Goal: Information Seeking & Learning: Learn about a topic

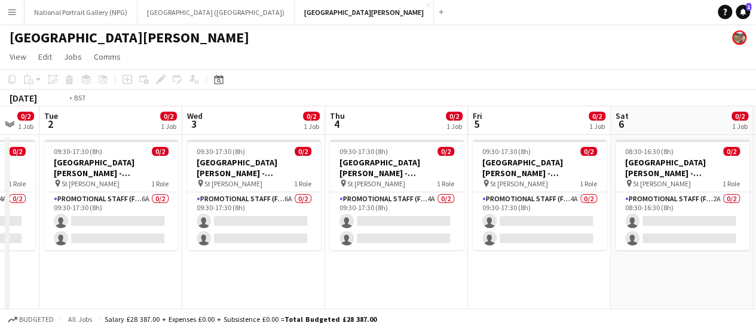
scroll to position [0, 243]
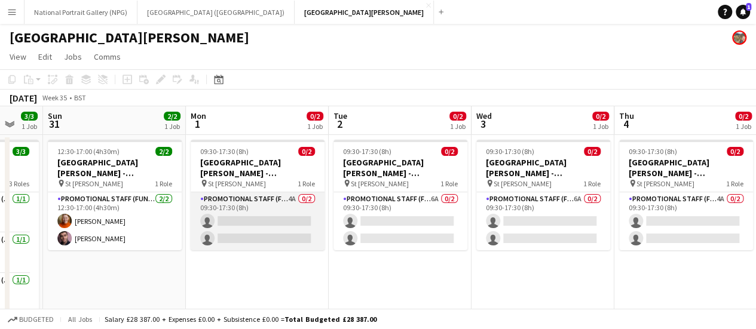
click at [246, 218] on app-card-role "Promotional Staff (Fundraiser) 4A 0/2 09:30-17:30 (8h) single-neutral-actions s…" at bounding box center [258, 222] width 134 height 58
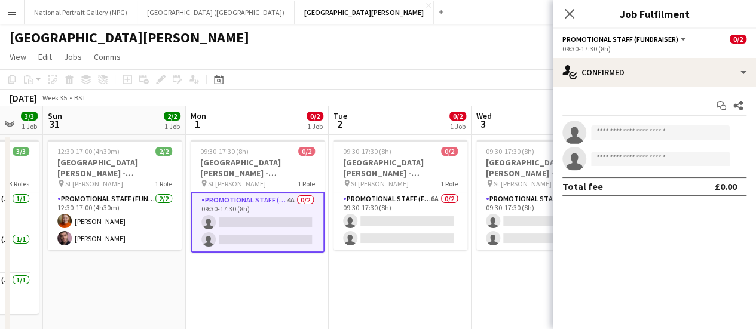
click at [676, 87] on div "Start chat Share single-neutral-actions single-neutral-actions Total fee £0.00" at bounding box center [654, 146] width 203 height 119
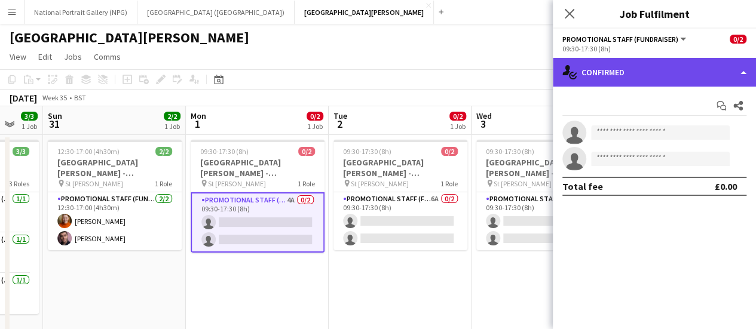
click at [674, 81] on div "single-neutral-actions-check-2 Confirmed" at bounding box center [654, 72] width 203 height 29
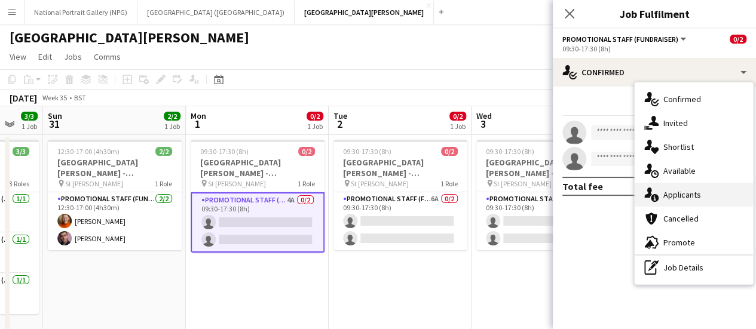
click at [696, 193] on div "single-neutral-actions-information Applicants" at bounding box center [694, 195] width 118 height 24
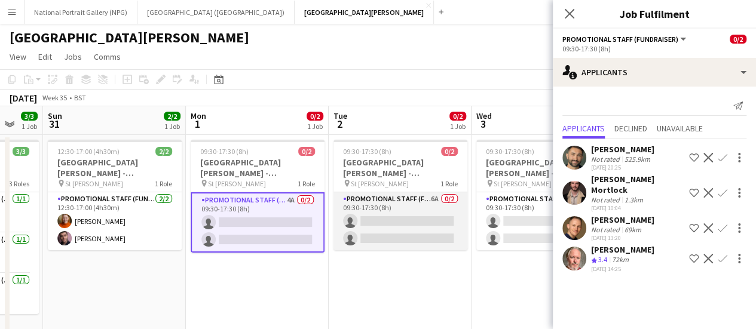
click at [441, 227] on app-card-role "Promotional Staff (Fundraiser) 6A 0/2 09:30-17:30 (8h) single-neutral-actions s…" at bounding box center [401, 222] width 134 height 58
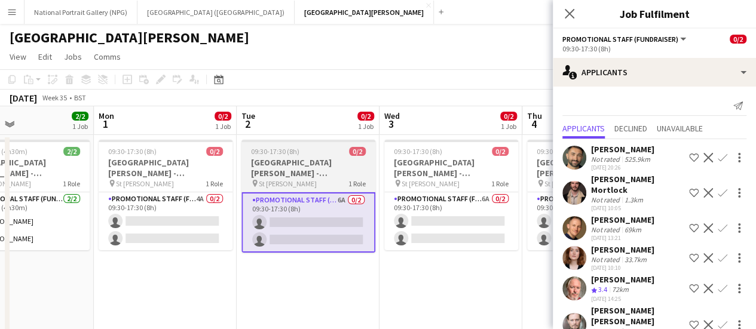
scroll to position [0, 340]
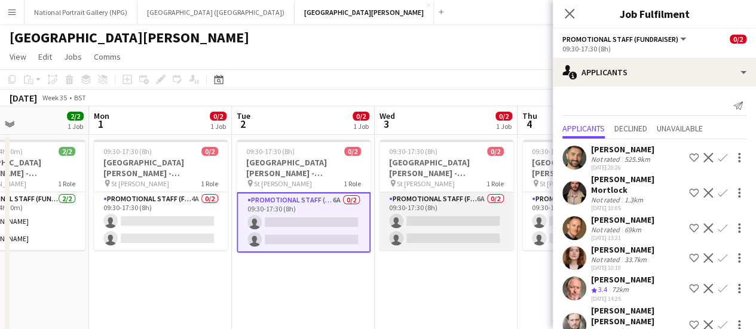
click at [439, 232] on app-card-role "Promotional Staff (Fundraiser) 6A 0/2 09:30-17:30 (8h) single-neutral-actions s…" at bounding box center [447, 222] width 134 height 58
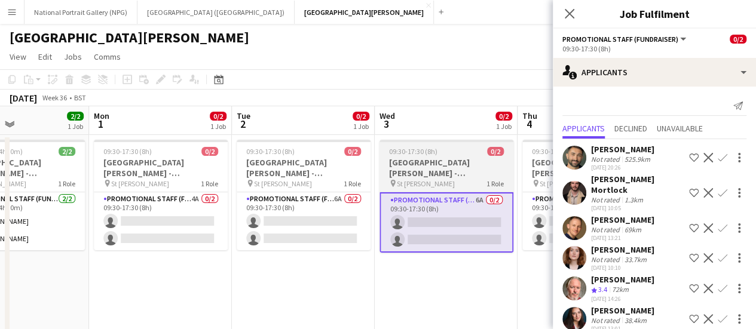
scroll to position [0, 508]
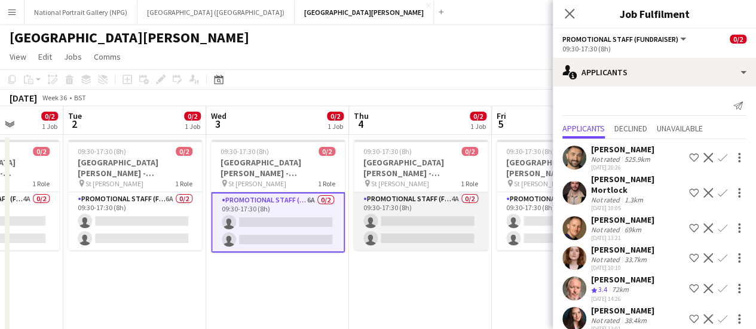
click at [410, 232] on app-card-role "Promotional Staff (Fundraiser) 4A 0/2 09:30-17:30 (8h) single-neutral-actions s…" at bounding box center [421, 222] width 134 height 58
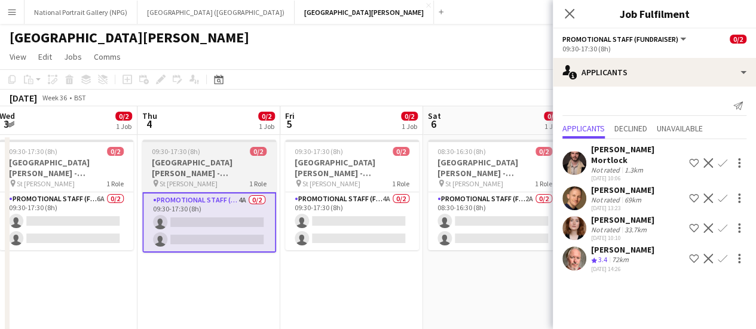
scroll to position [0, 435]
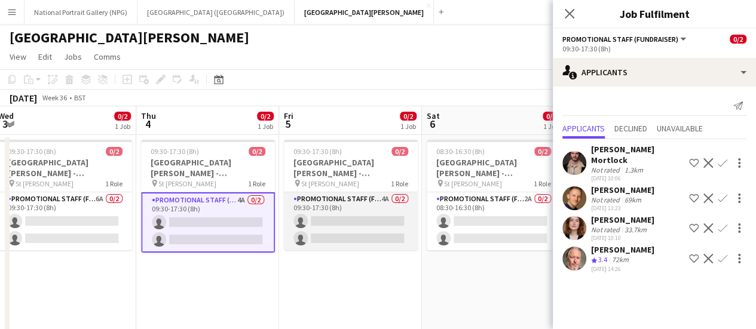
click at [320, 230] on app-card-role "Promotional Staff (Fundraiser) 4A 0/2 09:30-17:30 (8h) single-neutral-actions s…" at bounding box center [351, 222] width 134 height 58
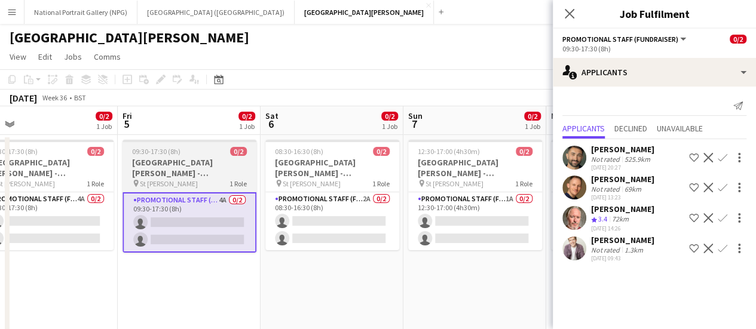
click at [320, 230] on app-card-role "Promotional Staff (Fundraiser) 2A 0/2 08:30-16:30 (8h) single-neutral-actions s…" at bounding box center [332, 222] width 134 height 58
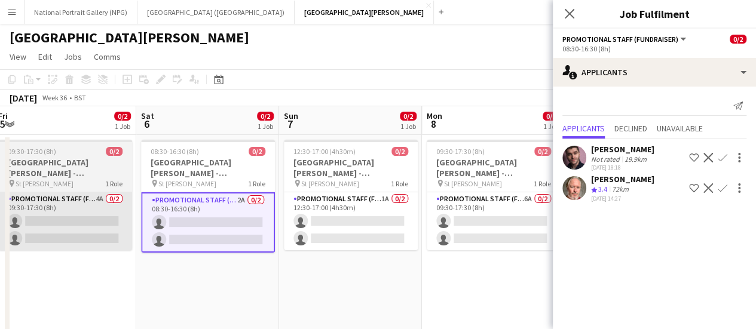
click at [320, 230] on app-card-role "Promotional Staff (Fundraiser) 1A 0/2 12:30-17:00 (4h30m) single-neutral-action…" at bounding box center [351, 222] width 134 height 58
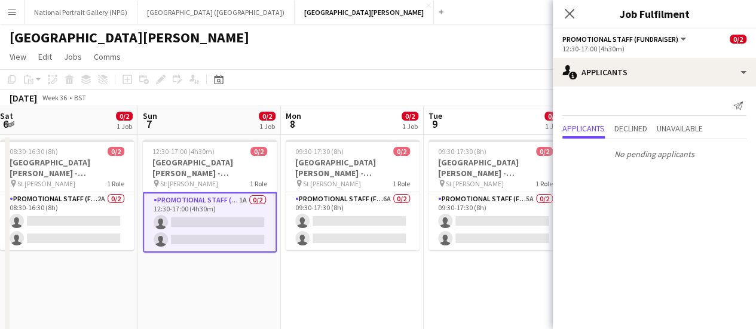
click at [320, 230] on app-card-role "Promotional Staff (Fundraiser) 6A 0/2 09:30-17:30 (8h) single-neutral-actions s…" at bounding box center [353, 222] width 134 height 58
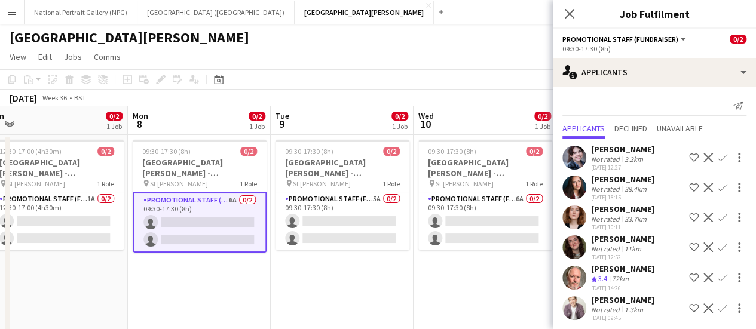
scroll to position [0, 444]
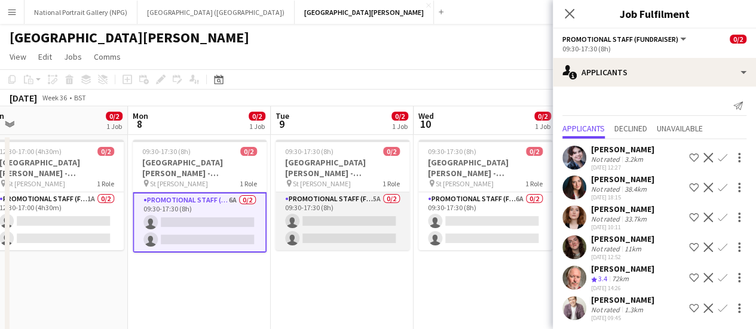
click at [320, 222] on app-card-role "Promotional Staff (Fundraiser) 5A 0/2 09:30-17:30 (8h) single-neutral-actions s…" at bounding box center [343, 222] width 134 height 58
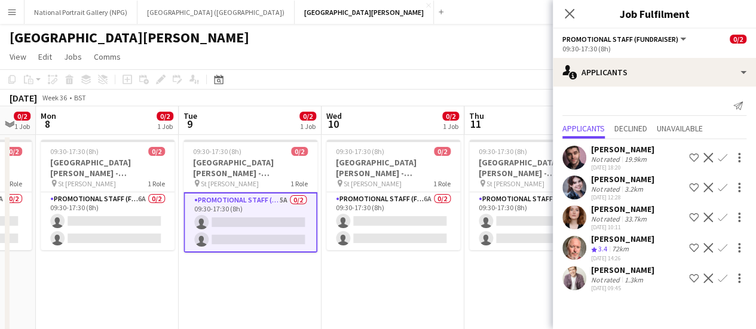
click at [398, 240] on app-card-role "Promotional Staff (Fundraiser) 6A 0/2 09:30-17:30 (8h) single-neutral-actions s…" at bounding box center [393, 222] width 134 height 58
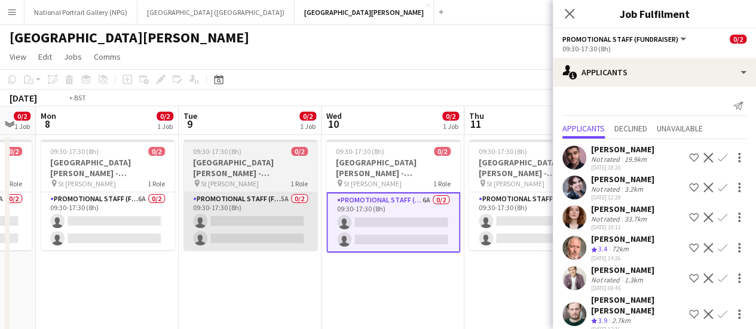
scroll to position [0, 340]
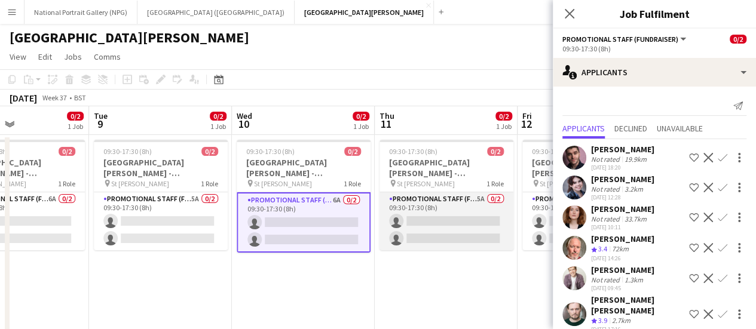
click at [398, 240] on app-card-role "Promotional Staff (Fundraiser) 5A 0/2 09:30-17:30 (8h) single-neutral-actions s…" at bounding box center [447, 222] width 134 height 58
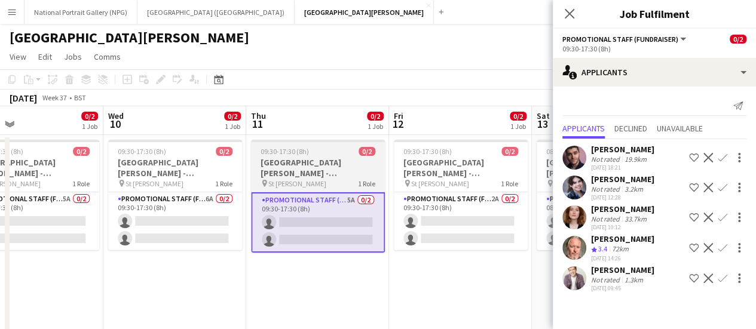
scroll to position [0, 469]
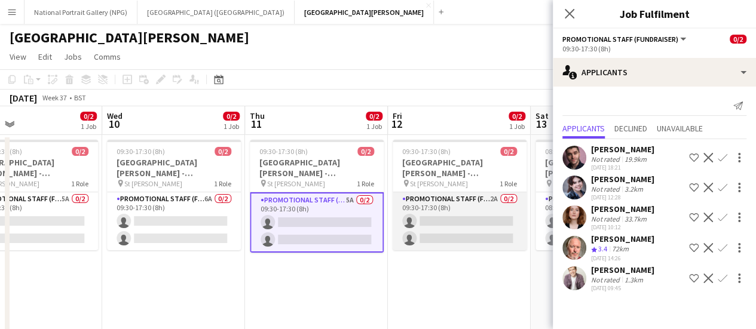
click at [429, 238] on app-card-role "Promotional Staff (Fundraiser) 2A 0/2 09:30-17:30 (8h) single-neutral-actions s…" at bounding box center [460, 222] width 134 height 58
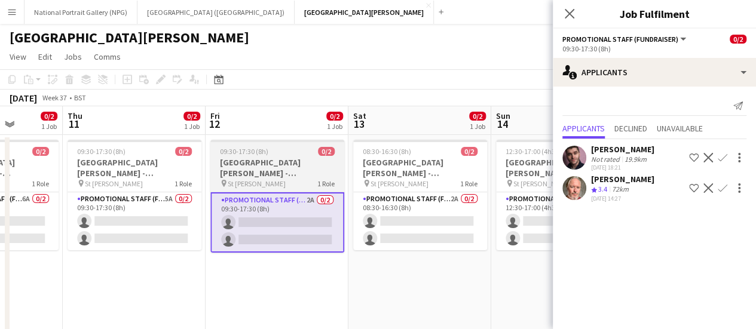
scroll to position [0, 405]
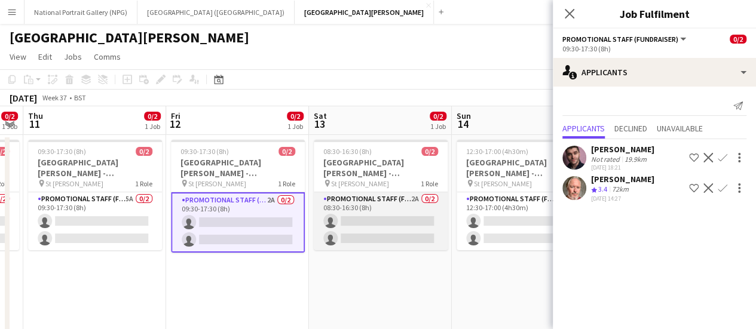
click at [408, 225] on app-card-role "Promotional Staff (Fundraiser) 2A 0/2 08:30-16:30 (8h) single-neutral-actions s…" at bounding box center [381, 222] width 134 height 58
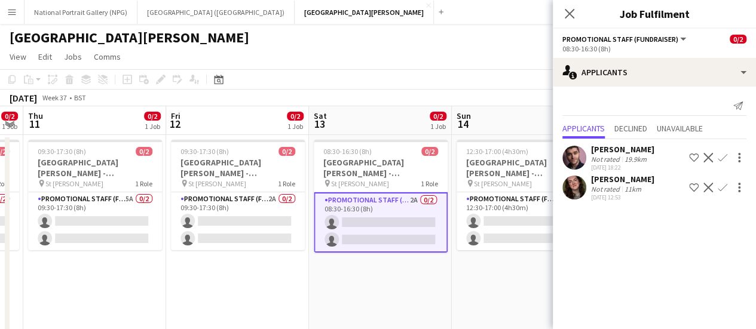
scroll to position [0, 551]
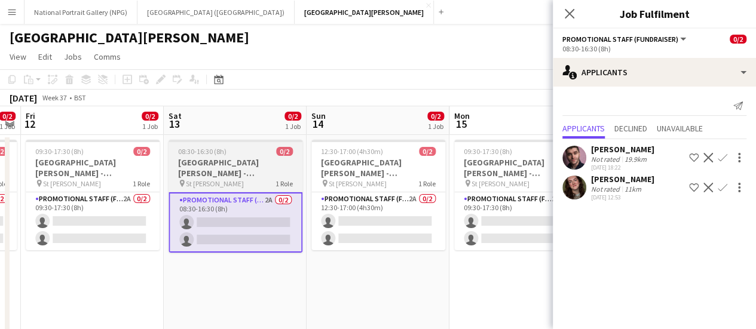
click at [408, 225] on app-card-role "Promotional Staff (Fundraiser) 2A 0/2 12:30-17:00 (4h30m) single-neutral-action…" at bounding box center [378, 222] width 134 height 58
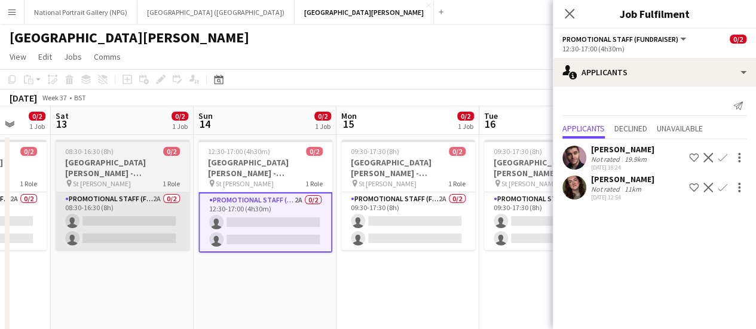
scroll to position [0, 378]
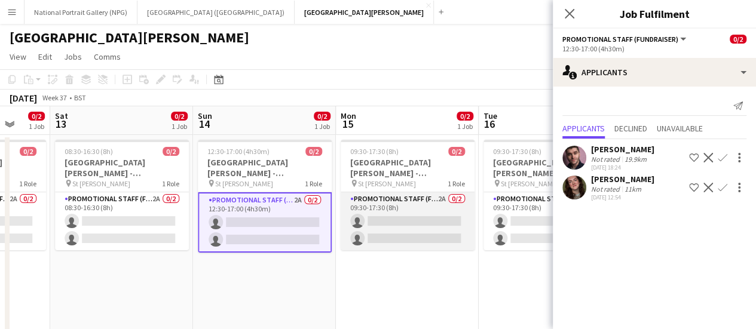
click at [408, 225] on app-card-role "Promotional Staff (Fundraiser) 2A 0/2 09:30-17:30 (8h) single-neutral-actions s…" at bounding box center [408, 222] width 134 height 58
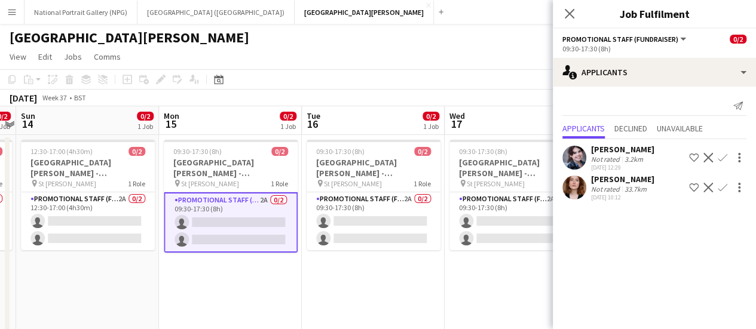
click at [408, 225] on app-card-role "Promotional Staff (Fundraiser) 2A 0/2 09:30-17:30 (8h) single-neutral-actions s…" at bounding box center [374, 222] width 134 height 58
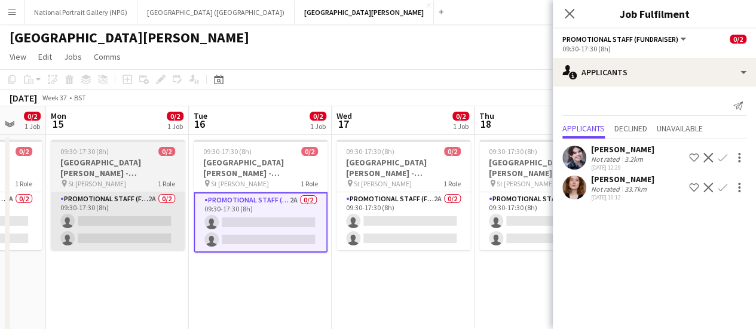
click at [408, 225] on app-card-role "Promotional Staff (Fundraiser) 2A 0/2 09:30-17:30 (8h) single-neutral-actions s…" at bounding box center [404, 222] width 134 height 58
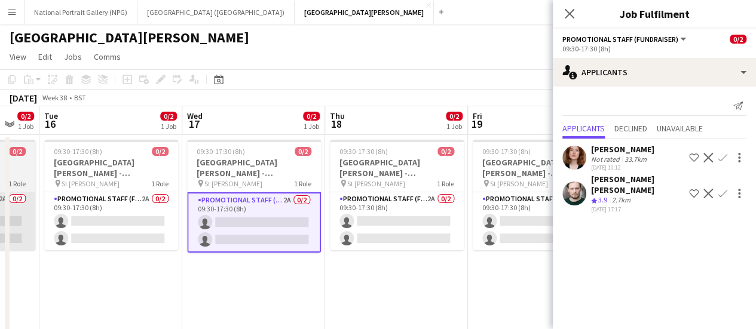
click at [408, 225] on app-card-role "Promotional Staff (Fundraiser) 2A 0/2 09:30-17:30 (8h) single-neutral-actions s…" at bounding box center [397, 222] width 134 height 58
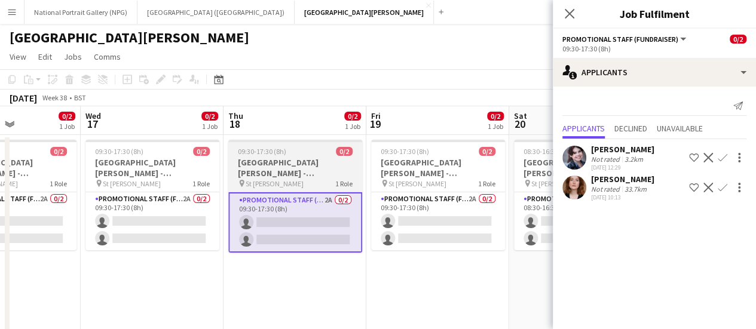
click at [405, 227] on app-card-role "Promotional Staff (Fundraiser) 2A 0/2 09:30-17:30 (8h) single-neutral-actions s…" at bounding box center [438, 222] width 134 height 58
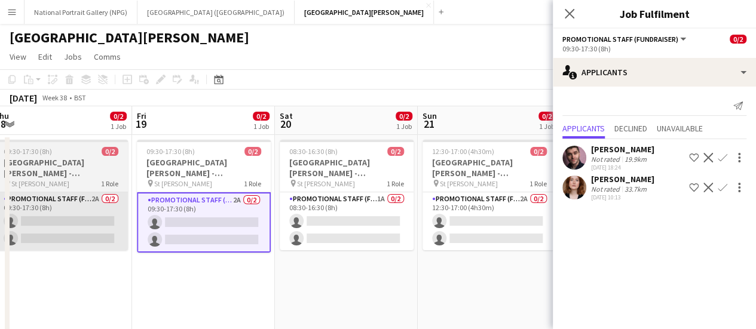
click at [405, 227] on app-card-role "Promotional Staff (Fundraiser) 1A 0/2 08:30-16:30 (8h) single-neutral-actions s…" at bounding box center [347, 222] width 134 height 58
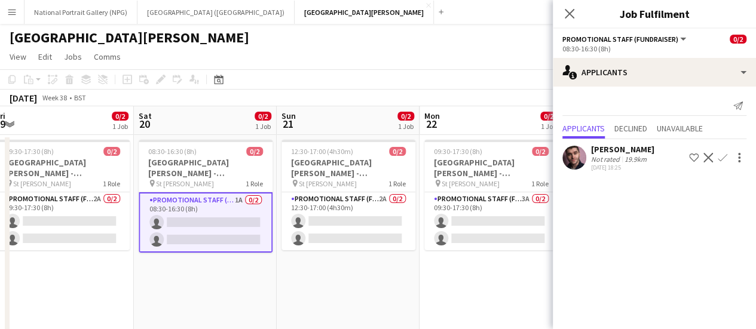
click at [405, 227] on app-card-role "Promotional Staff (Fundraiser) 2A 0/2 12:30-17:00 (4h30m) single-neutral-action…" at bounding box center [349, 222] width 134 height 58
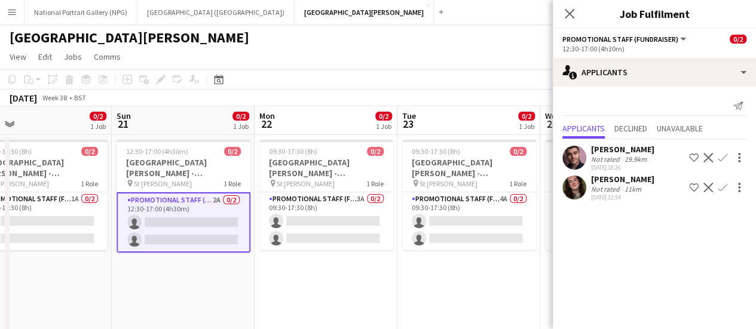
scroll to position [0, 317]
click at [405, 227] on app-card-role "Promotional Staff (Fundraiser) 4A 0/2 09:30-17:30 (8h) single-neutral-actions s…" at bounding box center [469, 222] width 134 height 58
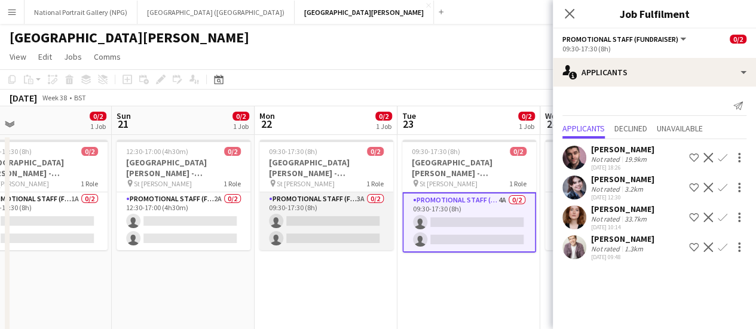
click at [353, 227] on app-card-role "Promotional Staff (Fundraiser) 3A 0/2 09:30-17:30 (8h) single-neutral-actions s…" at bounding box center [326, 222] width 134 height 58
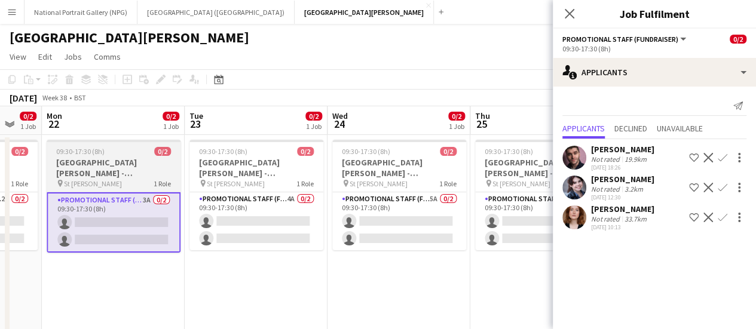
click at [353, 227] on app-card-role "Promotional Staff (Fundraiser) 5A 0/2 09:30-17:30 (8h) single-neutral-actions s…" at bounding box center [399, 222] width 134 height 58
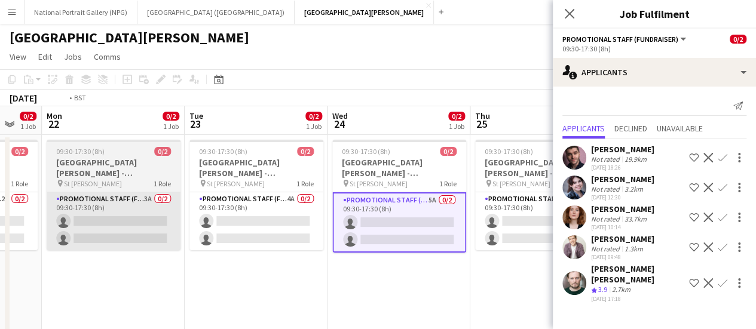
scroll to position [0, 362]
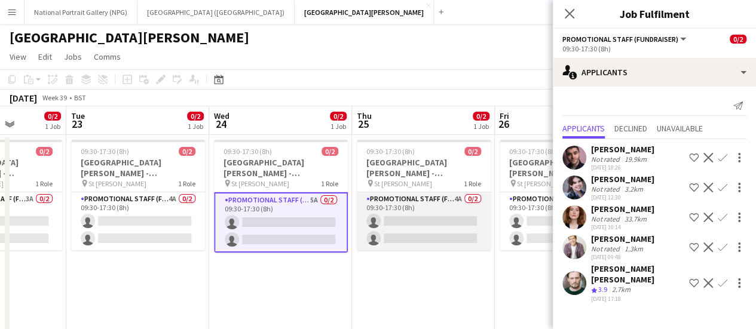
click at [445, 198] on app-card-role "Promotional Staff (Fundraiser) 4A 0/2 09:30-17:30 (8h) single-neutral-actions s…" at bounding box center [424, 222] width 134 height 58
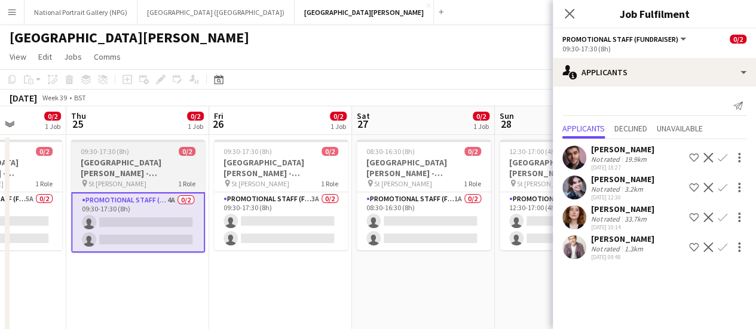
scroll to position [0, 374]
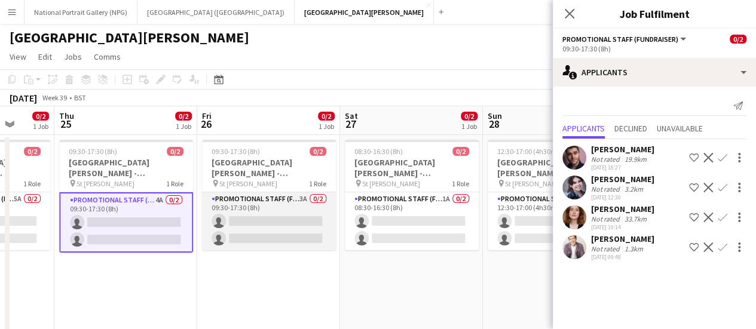
click at [271, 218] on app-card-role "Promotional Staff (Fundraiser) 3A 0/2 09:30-17:30 (8h) single-neutral-actions s…" at bounding box center [269, 222] width 134 height 58
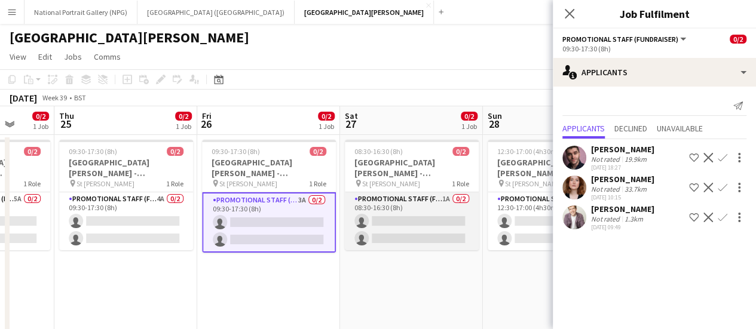
click at [405, 227] on app-card-role "Promotional Staff (Fundraiser) 1A 0/2 08:30-16:30 (8h) single-neutral-actions s…" at bounding box center [412, 222] width 134 height 58
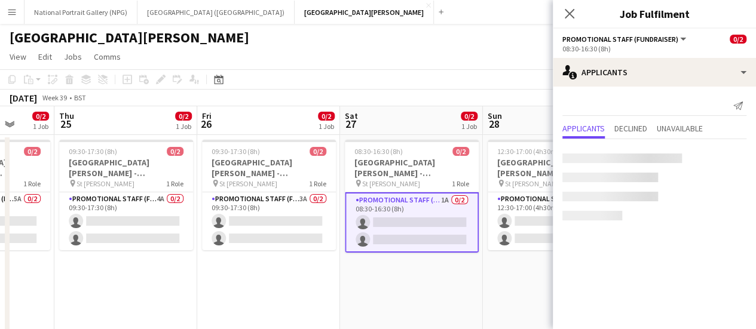
scroll to position [0, 482]
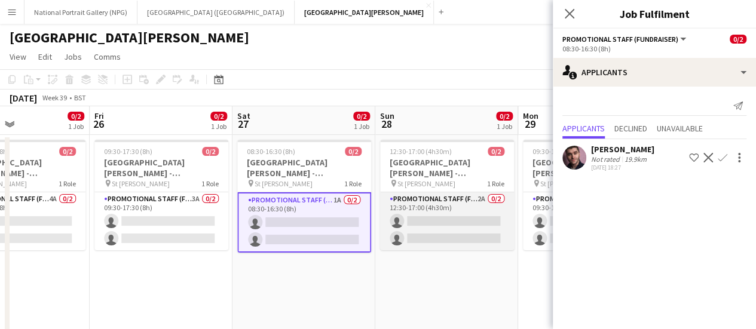
click at [454, 218] on app-card-role "Promotional Staff (Fundraiser) 2A 0/2 12:30-17:00 (4h30m) single-neutral-action…" at bounding box center [447, 222] width 134 height 58
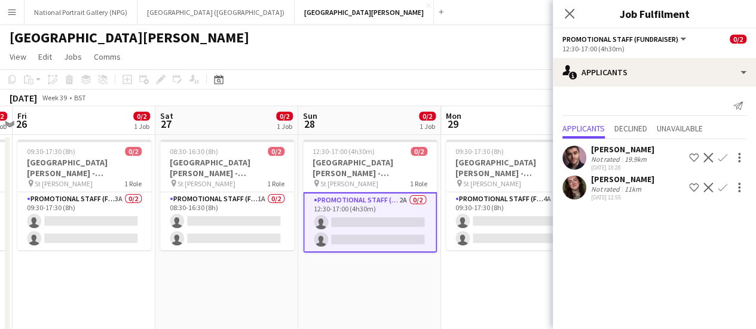
scroll to position [0, 560]
click at [430, 227] on app-card-role "Promotional Staff (Fundraiser) 2A 0/2 12:30-17:00 (4h30m) single-neutral-action…" at bounding box center [370, 223] width 134 height 60
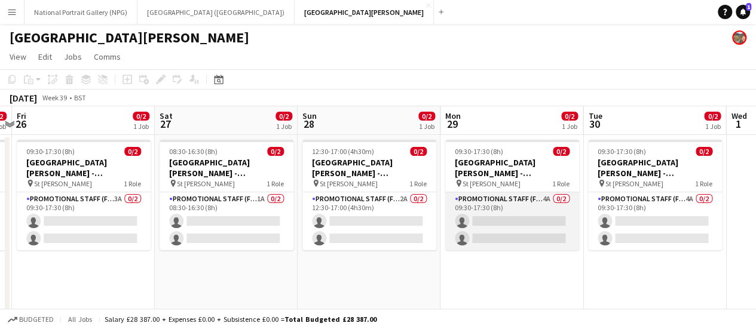
click at [484, 227] on app-card-role "Promotional Staff (Fundraiser) 4A 0/2 09:30-17:30 (8h) single-neutral-actions s…" at bounding box center [512, 222] width 134 height 58
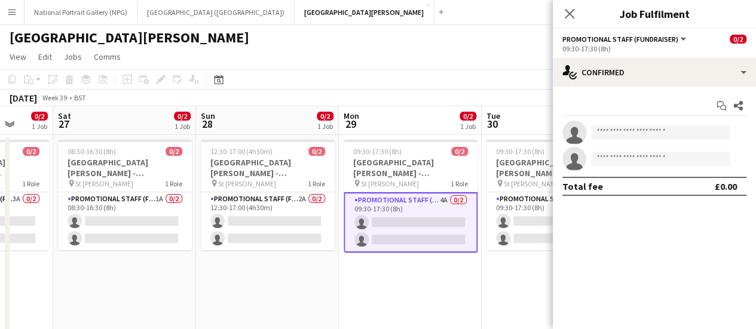
scroll to position [0, 539]
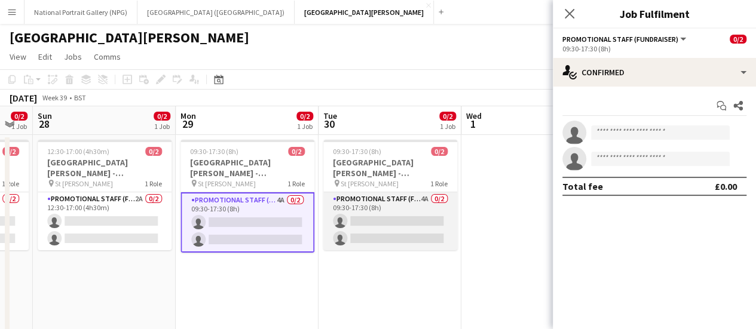
click at [375, 213] on app-card-role "Promotional Staff (Fundraiser) 4A 0/2 09:30-17:30 (8h) single-neutral-actions s…" at bounding box center [390, 222] width 134 height 58
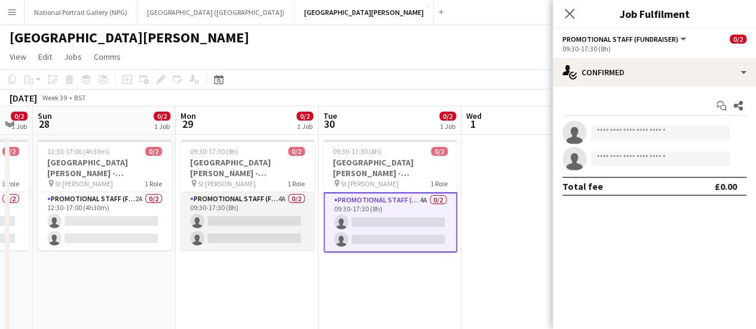
click at [269, 207] on app-card-role "Promotional Staff (Fundraiser) 4A 0/2 09:30-17:30 (8h) single-neutral-actions s…" at bounding box center [248, 222] width 134 height 58
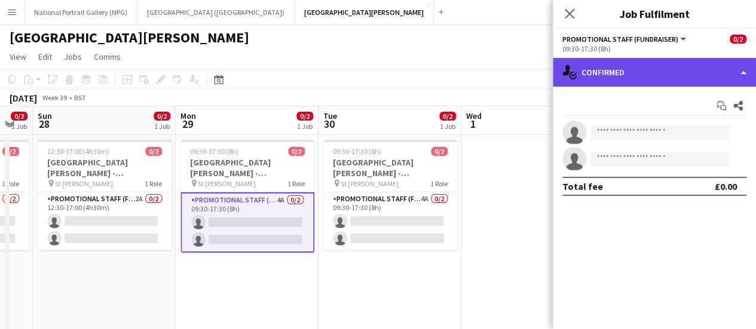
click at [704, 74] on div "single-neutral-actions-check-2 Confirmed" at bounding box center [654, 72] width 203 height 29
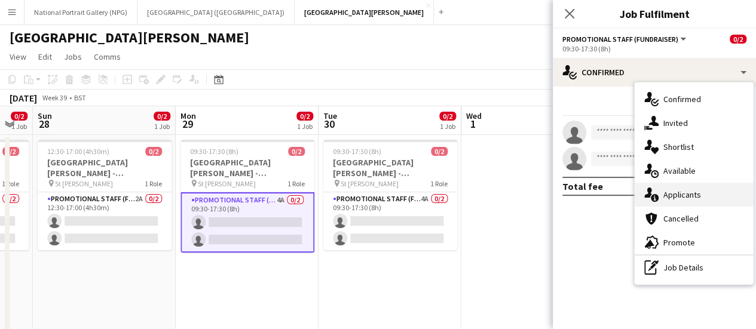
click at [685, 198] on div "single-neutral-actions-information Applicants" at bounding box center [694, 195] width 118 height 24
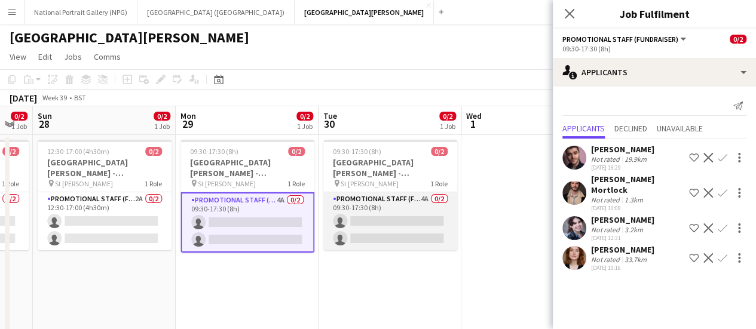
click at [401, 222] on app-card-role "Promotional Staff (Fundraiser) 4A 0/2 09:30-17:30 (8h) single-neutral-actions s…" at bounding box center [390, 222] width 134 height 58
